Goal: Information Seeking & Learning: Learn about a topic

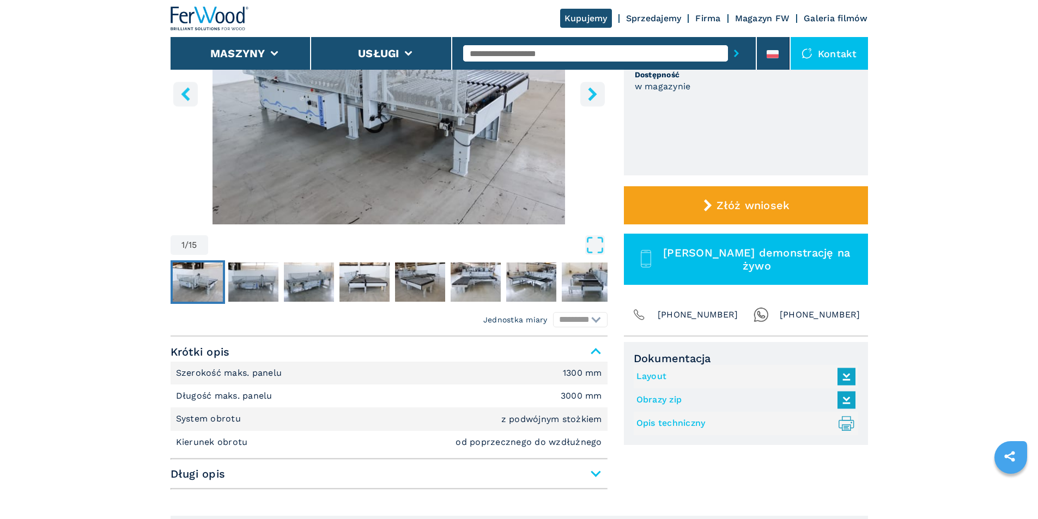
scroll to position [218, 0]
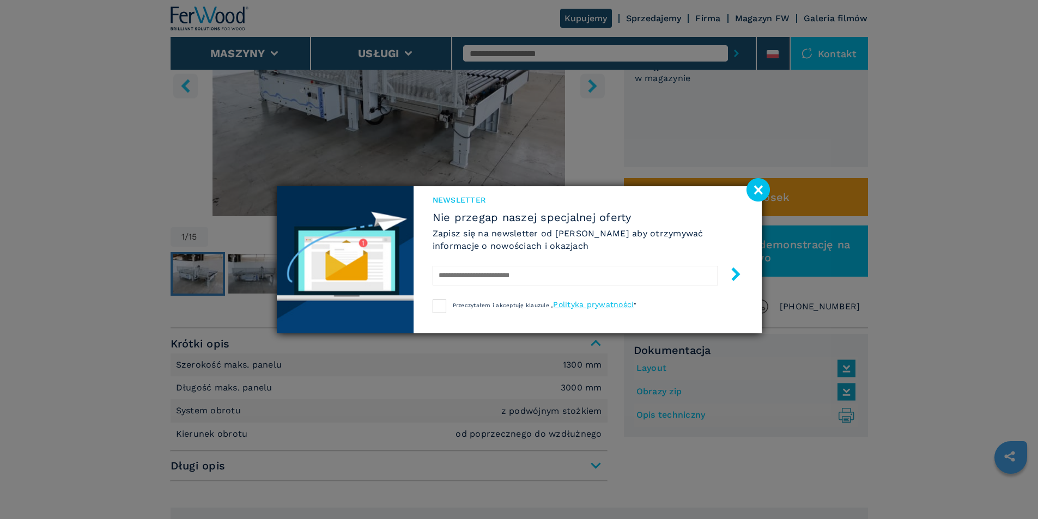
click at [753, 189] on image at bounding box center [758, 189] width 23 height 23
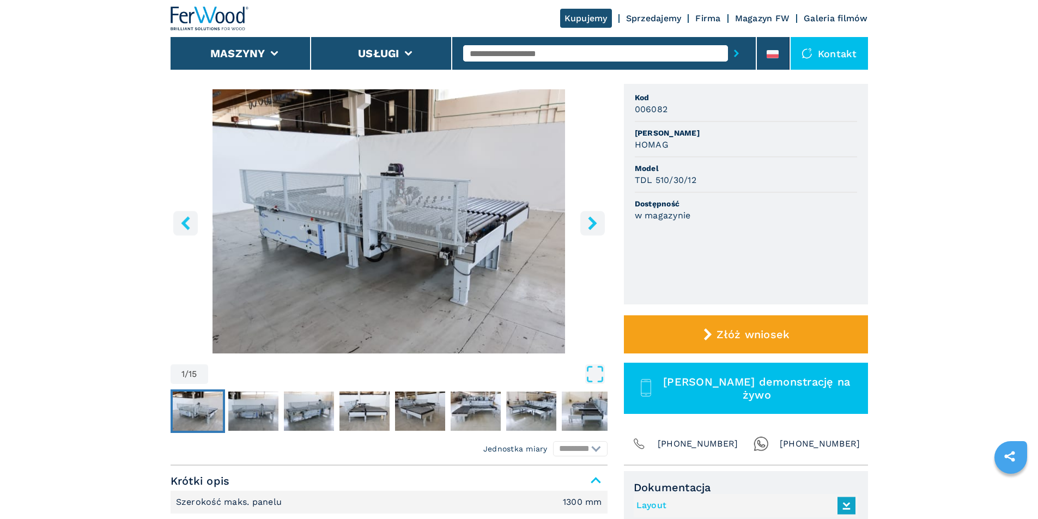
scroll to position [54, 0]
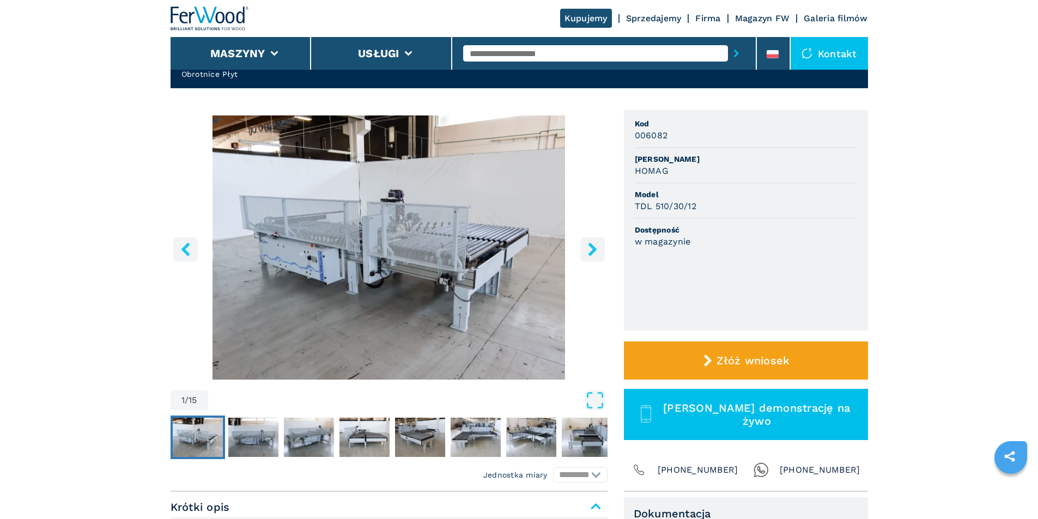
click at [595, 250] on icon "right-button" at bounding box center [592, 249] width 9 height 14
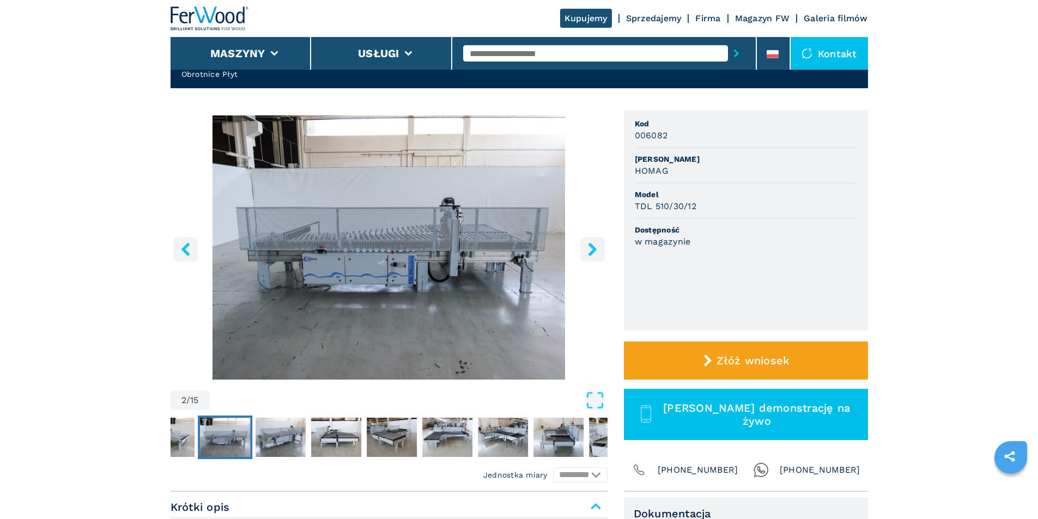
click at [595, 250] on icon "right-button" at bounding box center [592, 249] width 9 height 14
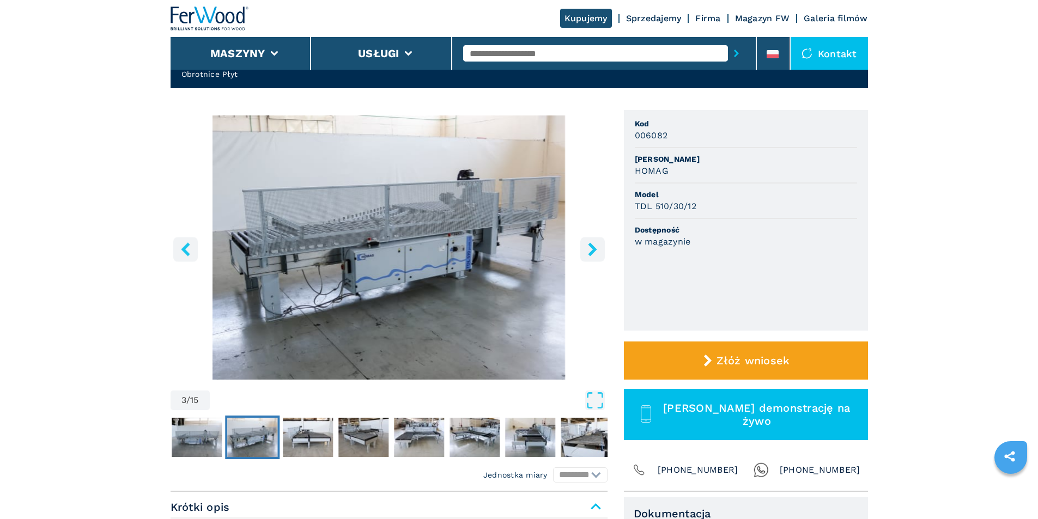
click at [595, 250] on icon "right-button" at bounding box center [592, 249] width 9 height 14
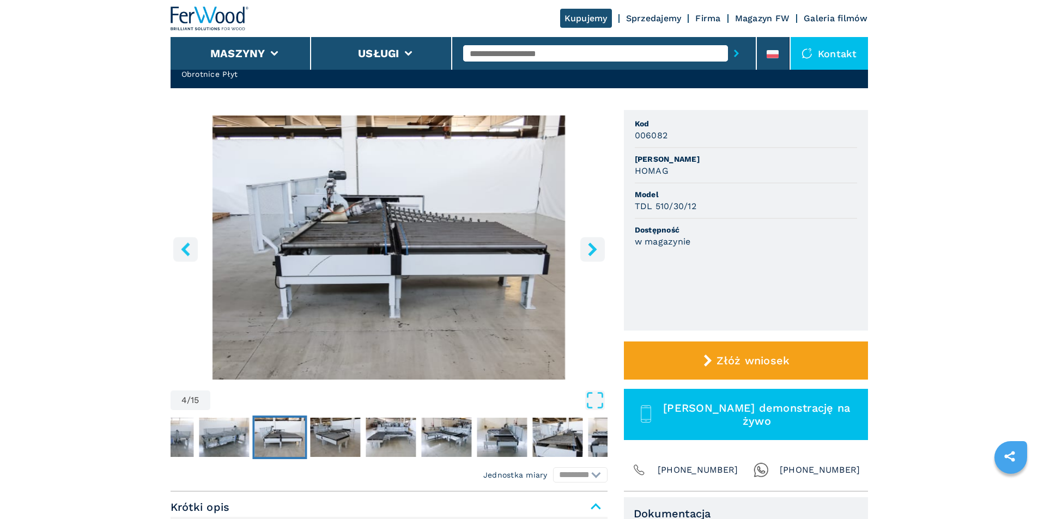
click at [595, 250] on icon "right-button" at bounding box center [592, 249] width 9 height 14
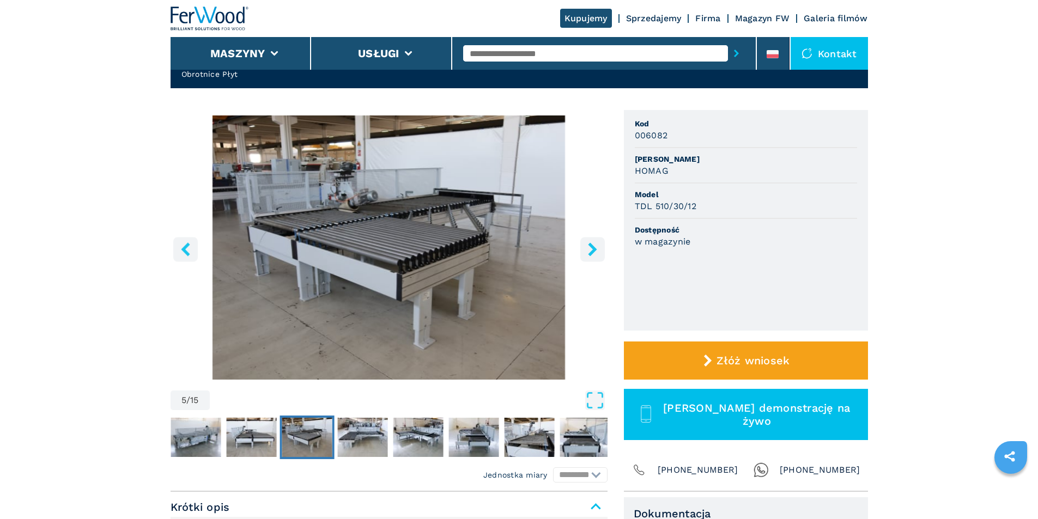
click at [595, 250] on icon "right-button" at bounding box center [592, 249] width 9 height 14
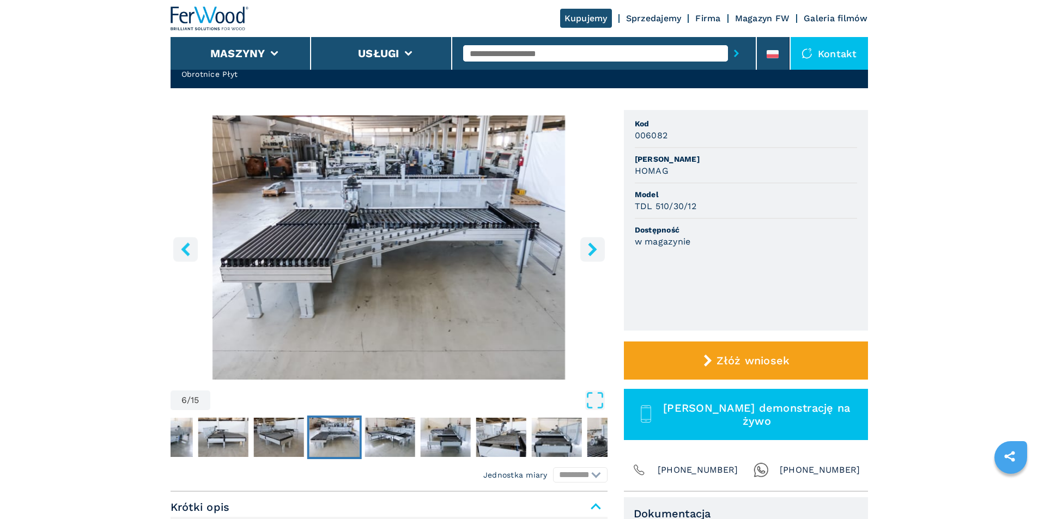
click at [595, 250] on icon "right-button" at bounding box center [592, 249] width 9 height 14
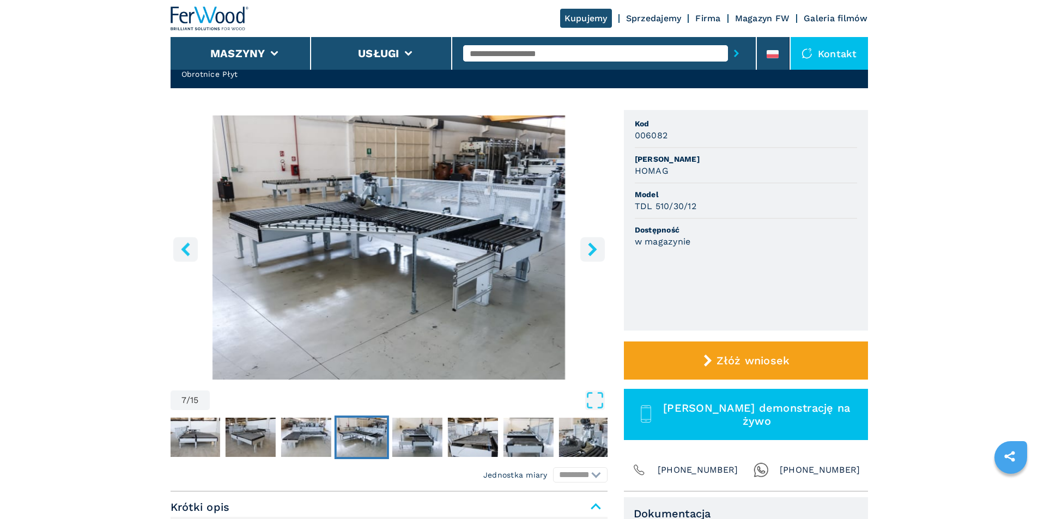
click at [595, 250] on icon "right-button" at bounding box center [592, 249] width 9 height 14
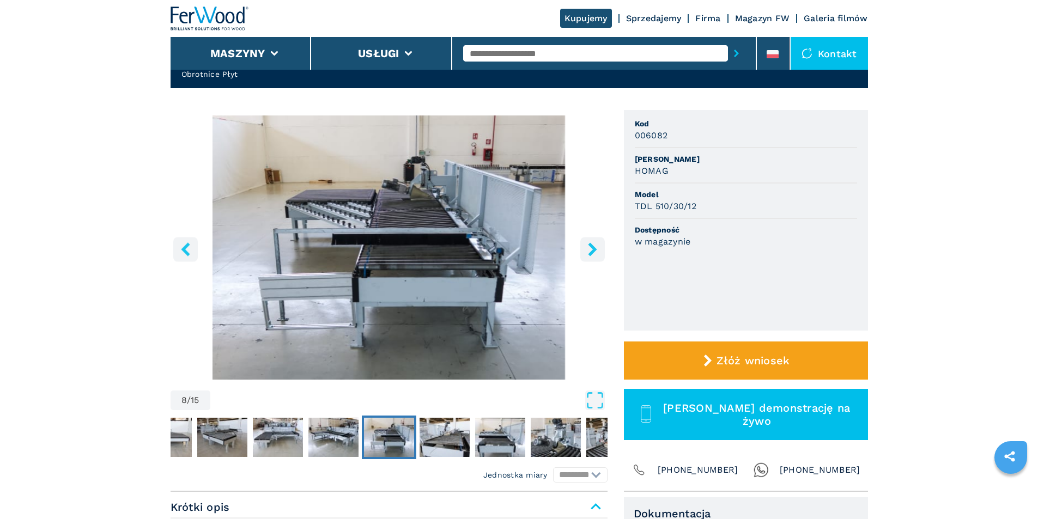
click at [595, 250] on icon "right-button" at bounding box center [592, 249] width 9 height 14
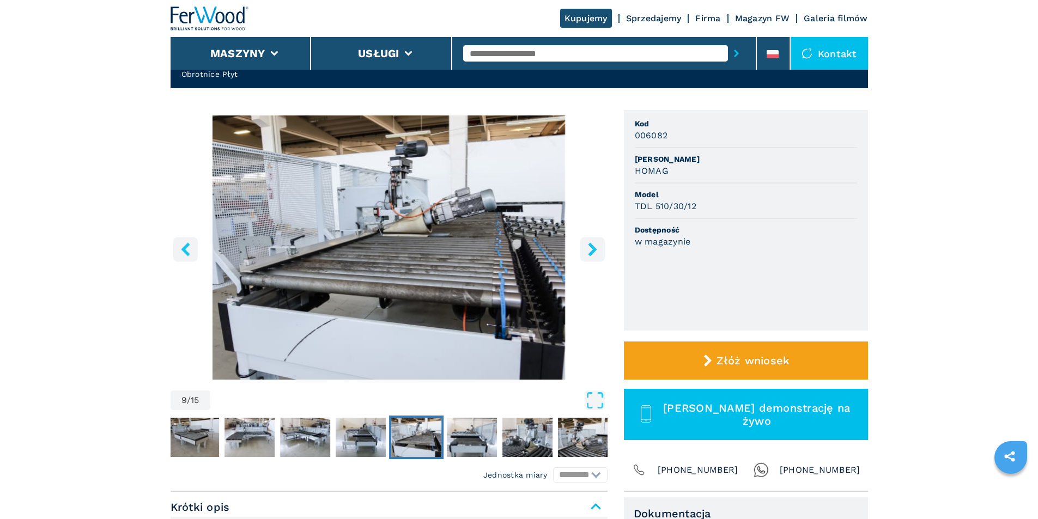
click at [595, 250] on icon "right-button" at bounding box center [592, 249] width 9 height 14
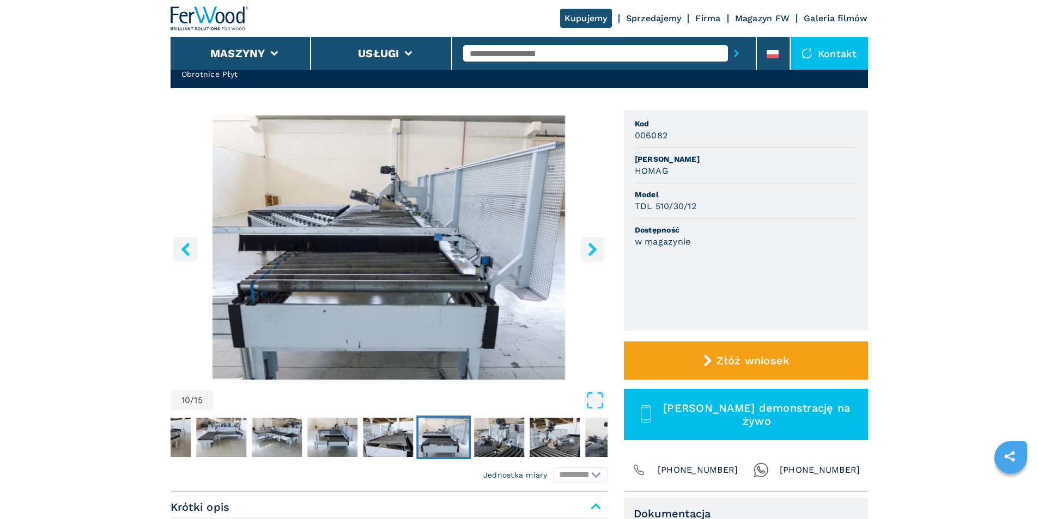
click at [595, 250] on icon "right-button" at bounding box center [592, 249] width 9 height 14
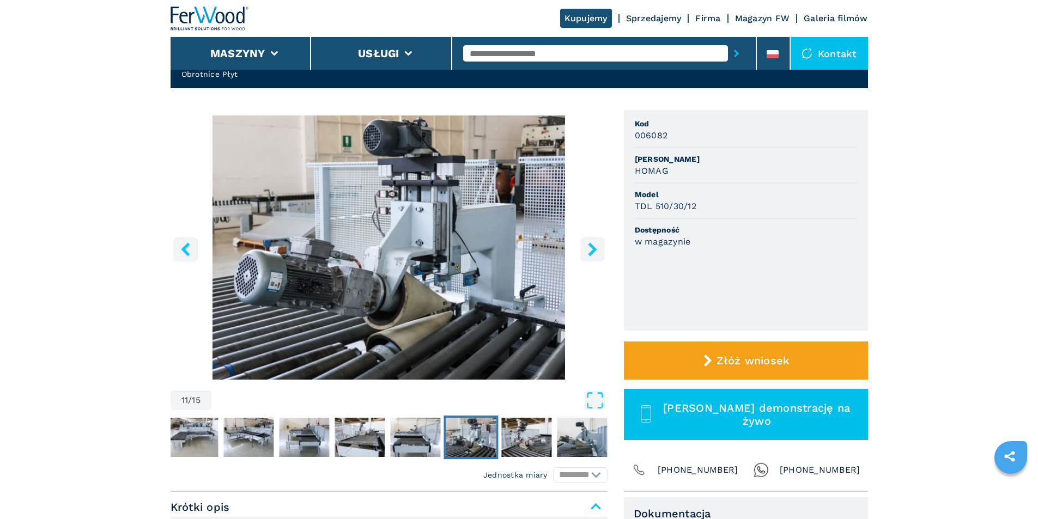
click at [595, 250] on icon "right-button" at bounding box center [592, 249] width 9 height 14
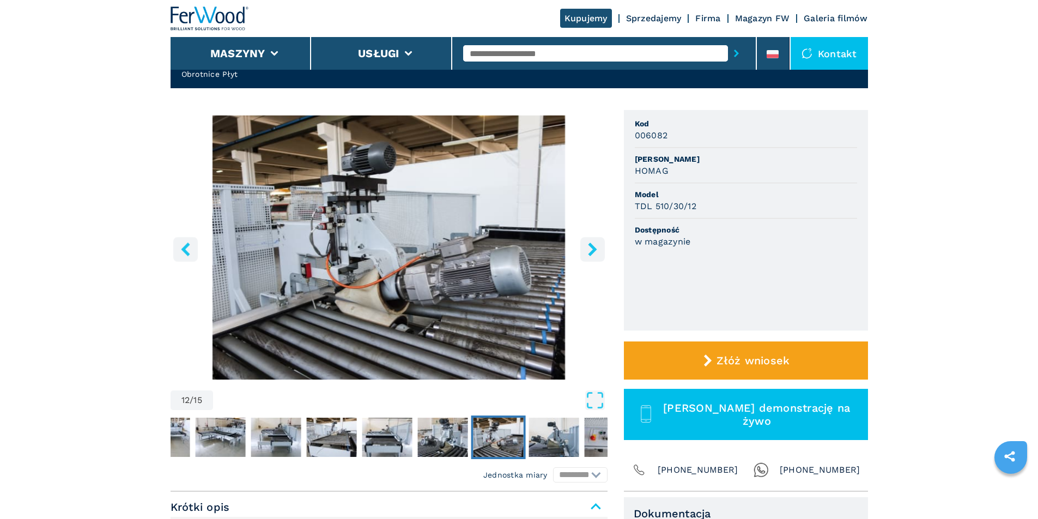
click at [595, 250] on icon "right-button" at bounding box center [592, 249] width 9 height 14
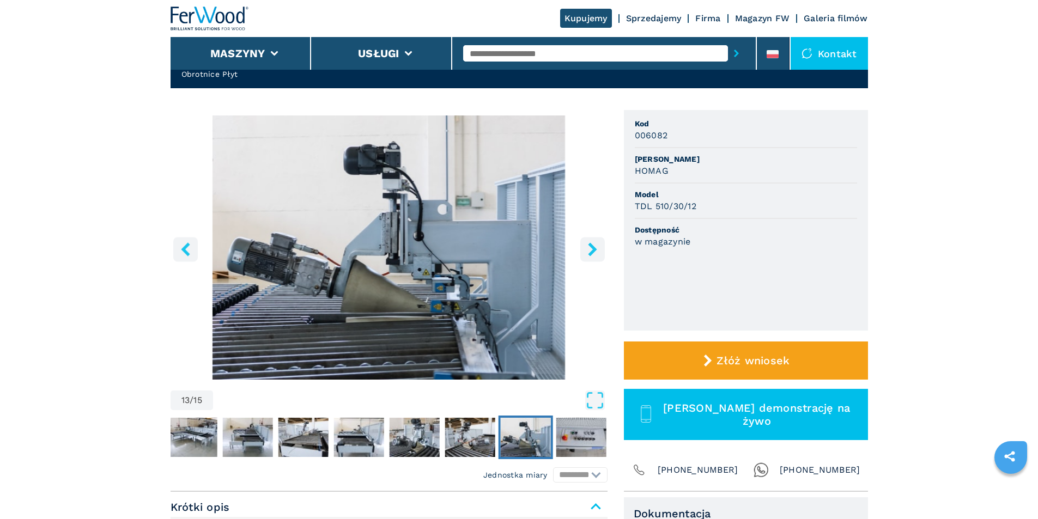
click at [595, 250] on icon "right-button" at bounding box center [592, 249] width 9 height 14
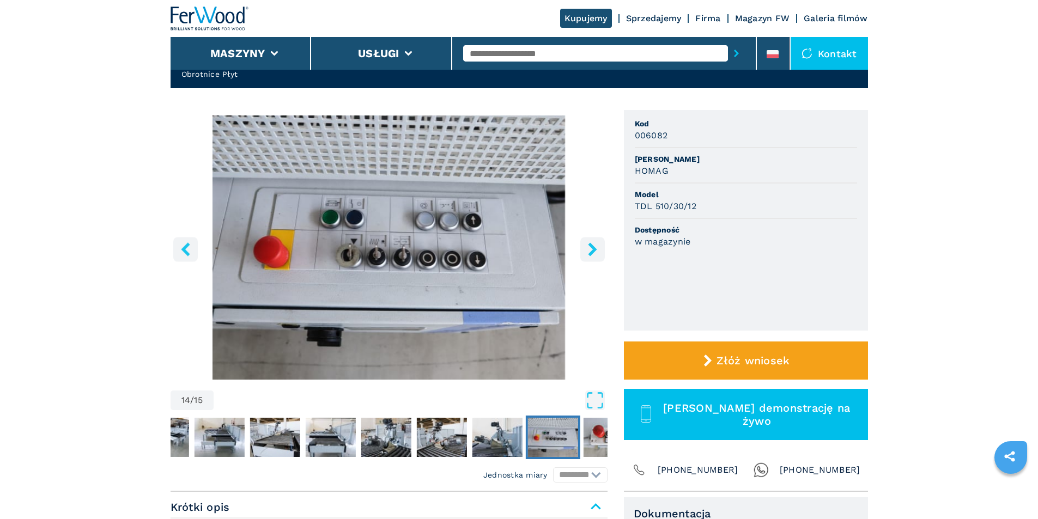
click at [595, 250] on icon "right-button" at bounding box center [592, 249] width 9 height 14
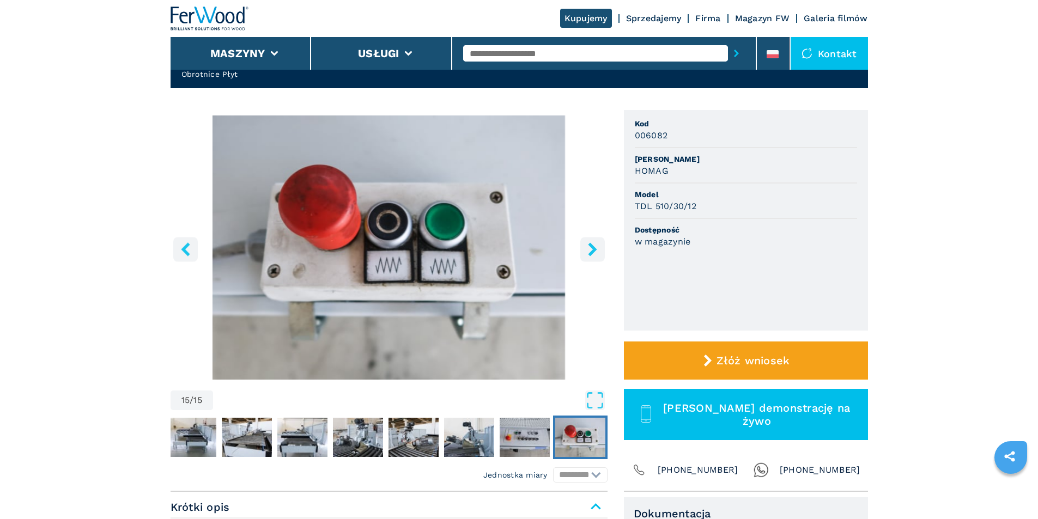
click at [595, 250] on icon "right-button" at bounding box center [592, 249] width 9 height 14
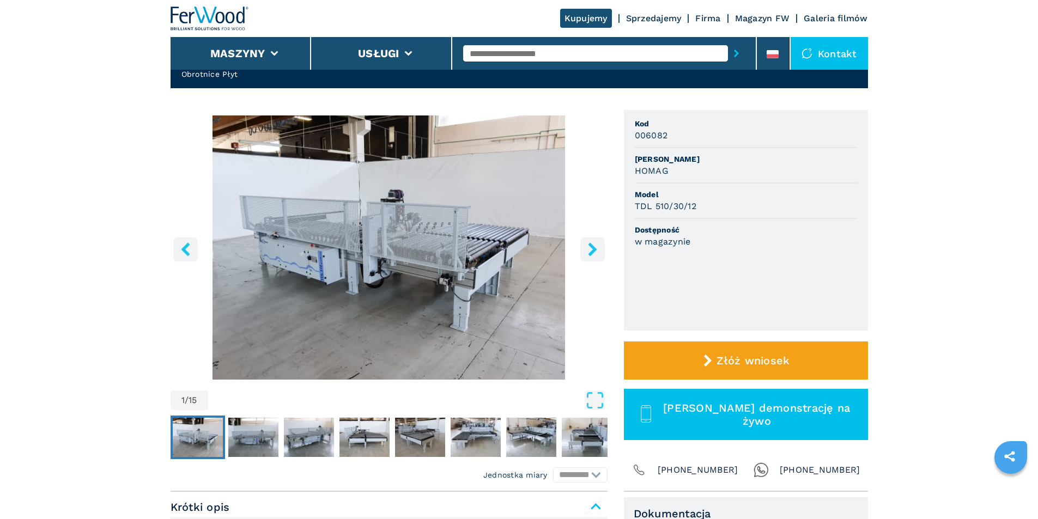
click at [595, 250] on icon "right-button" at bounding box center [592, 249] width 9 height 14
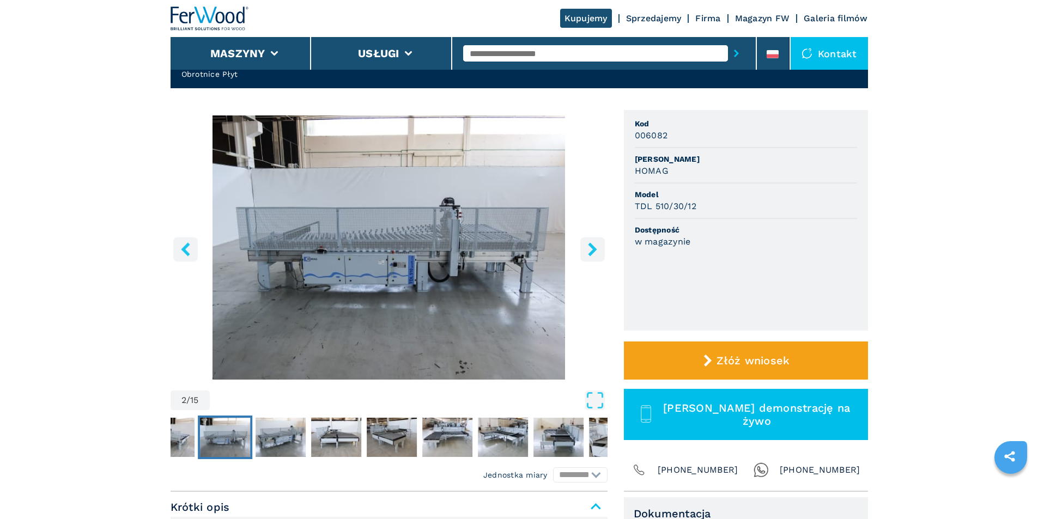
click at [595, 250] on icon "right-button" at bounding box center [592, 249] width 9 height 14
